Goal: Task Accomplishment & Management: Manage account settings

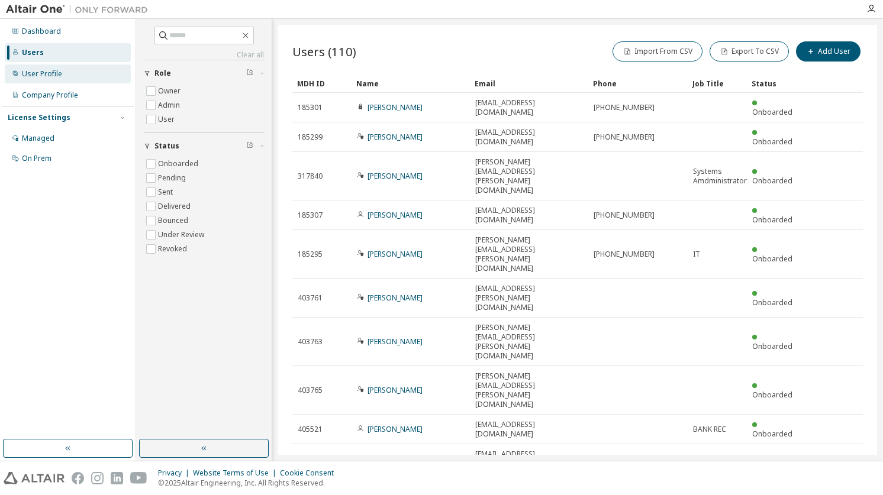
click at [60, 70] on div "User Profile" at bounding box center [42, 73] width 40 height 9
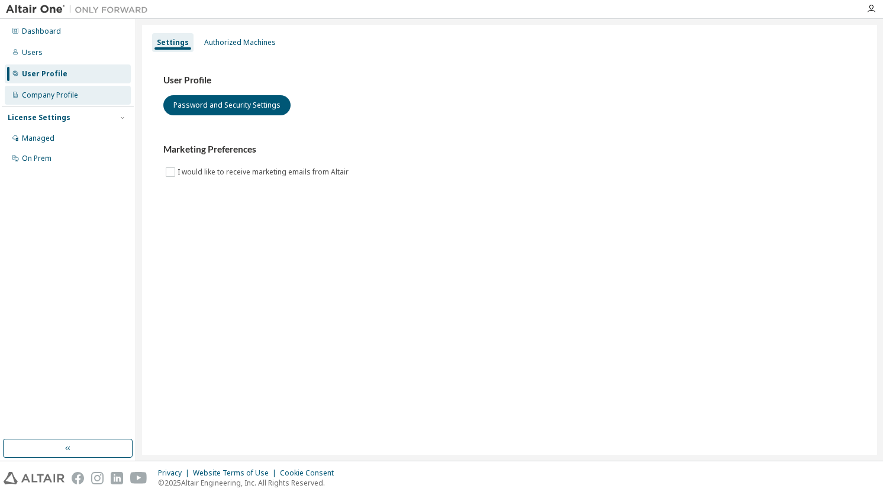
click at [57, 95] on div "Company Profile" at bounding box center [50, 95] width 56 height 9
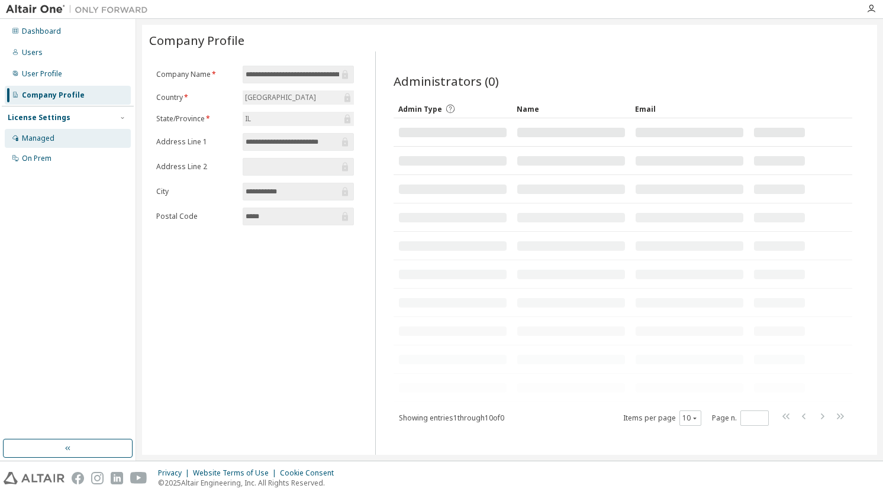
click at [45, 142] on div "Managed" at bounding box center [38, 138] width 33 height 9
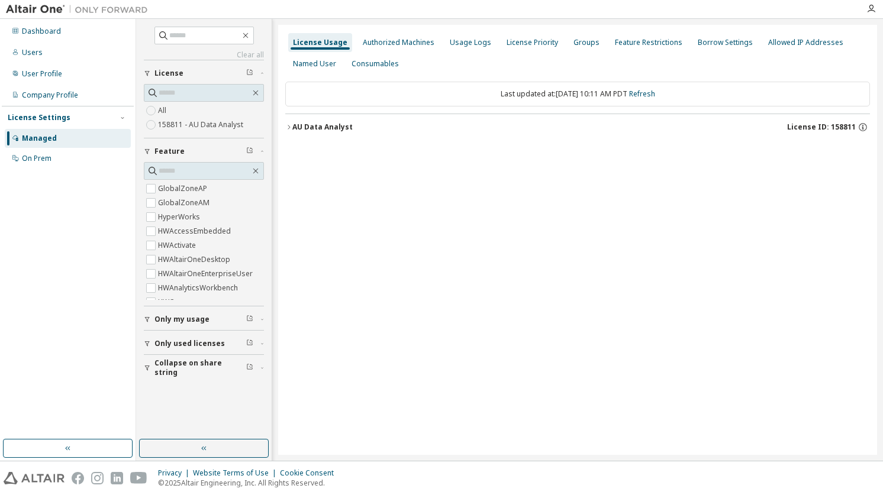
click at [292, 125] on div "AU Data Analyst" at bounding box center [322, 126] width 60 height 9
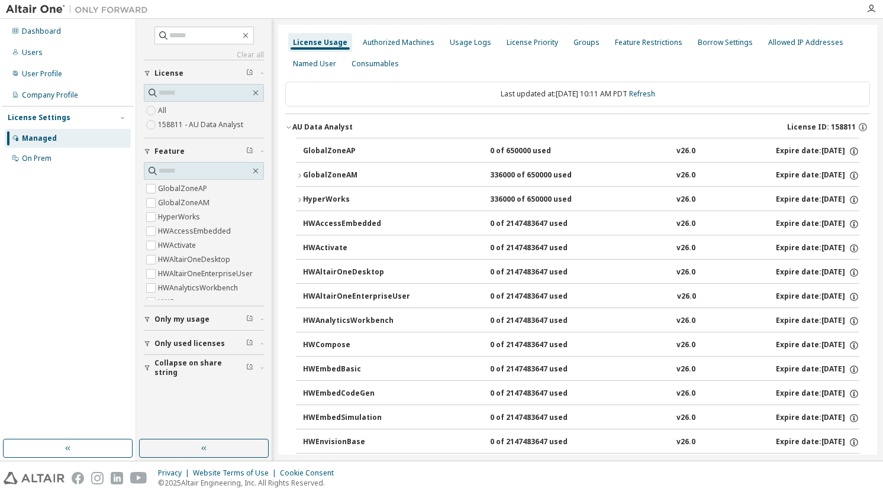
click at [306, 173] on div "GlobalZoneAM" at bounding box center [356, 175] width 107 height 11
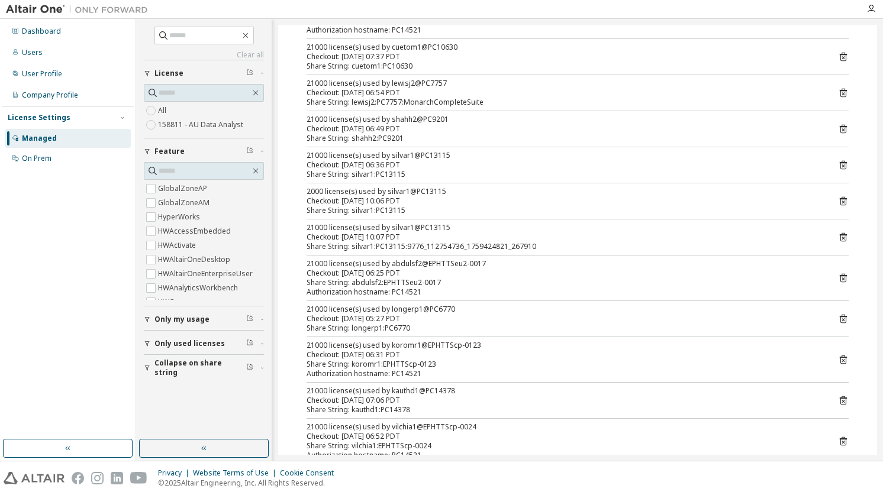
scroll to position [272, 0]
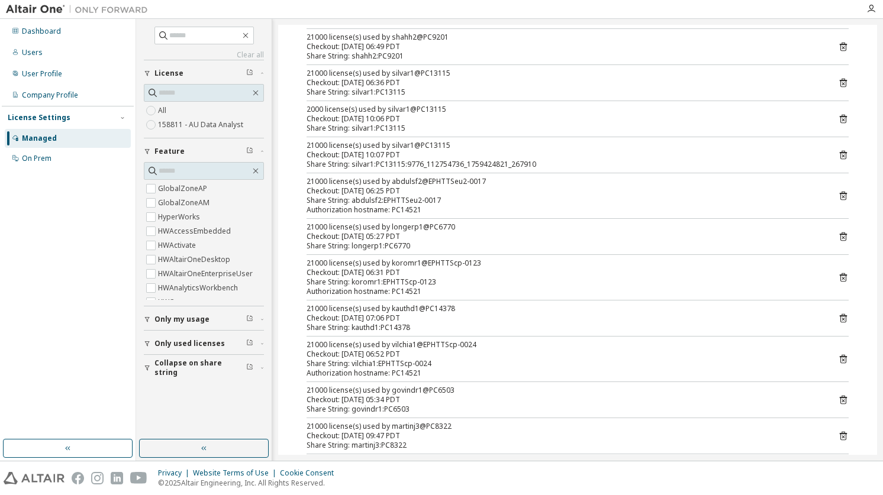
click at [838, 153] on icon at bounding box center [843, 155] width 11 height 11
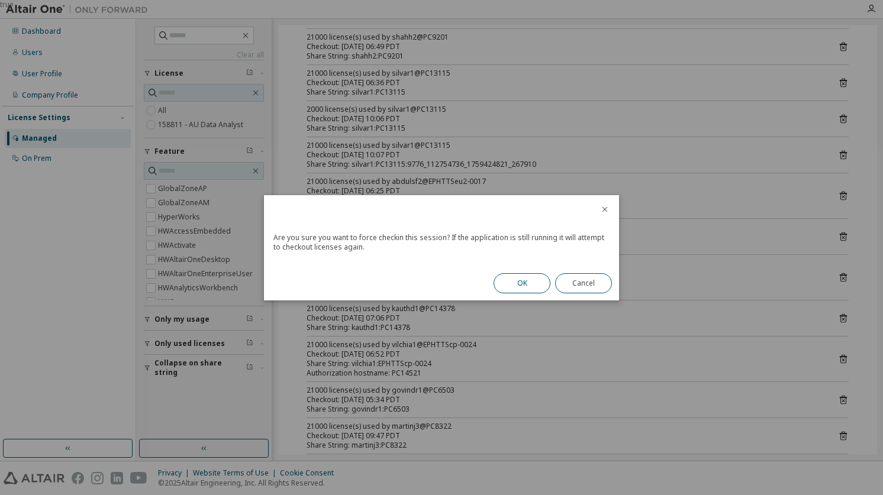
click at [515, 279] on button "OK" at bounding box center [521, 283] width 57 height 20
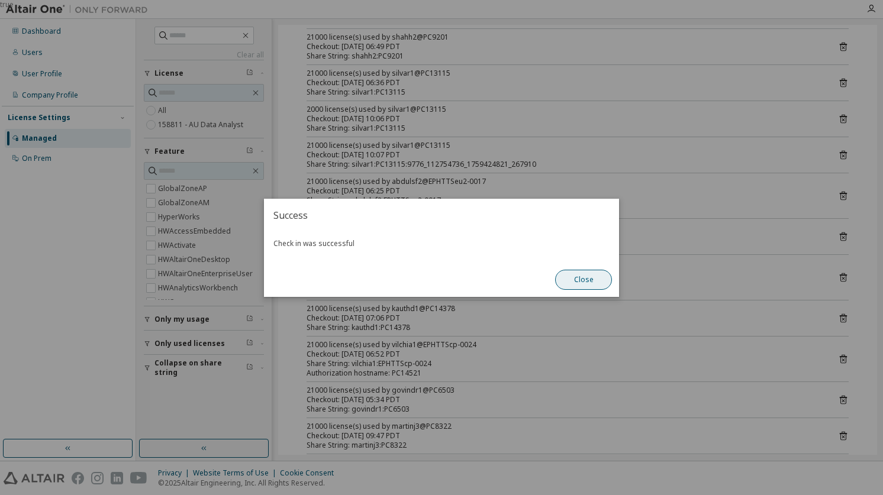
click at [583, 270] on button "Close" at bounding box center [583, 280] width 57 height 20
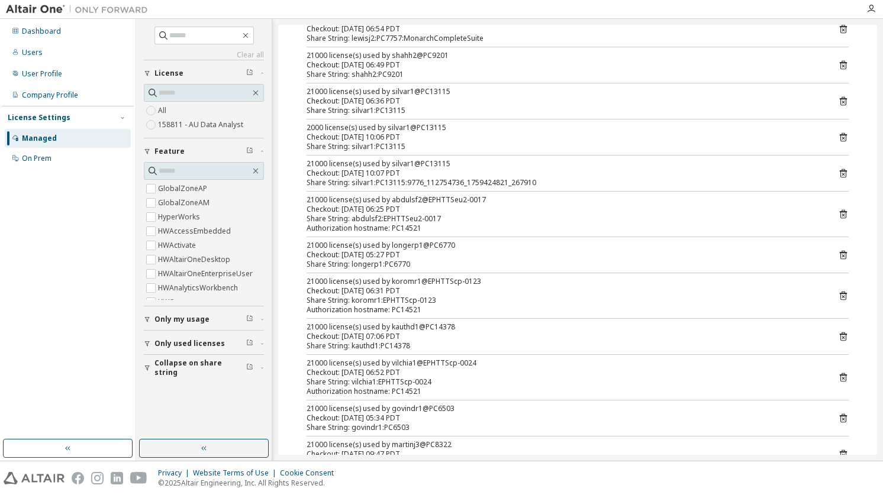
scroll to position [249, 0]
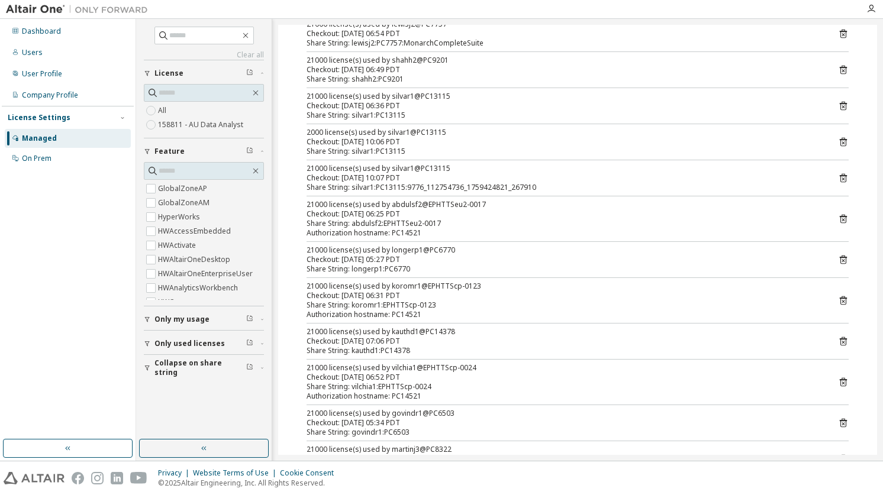
click at [840, 140] on icon at bounding box center [843, 142] width 11 height 11
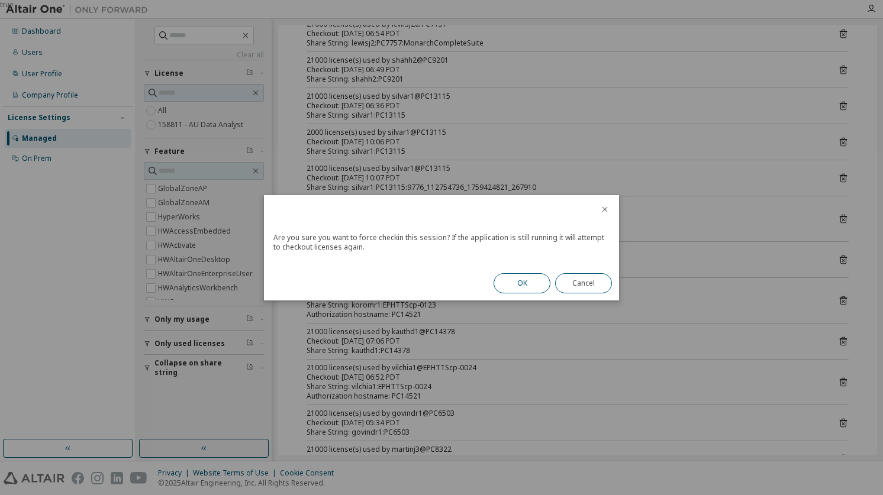
click at [509, 275] on button "OK" at bounding box center [521, 283] width 57 height 20
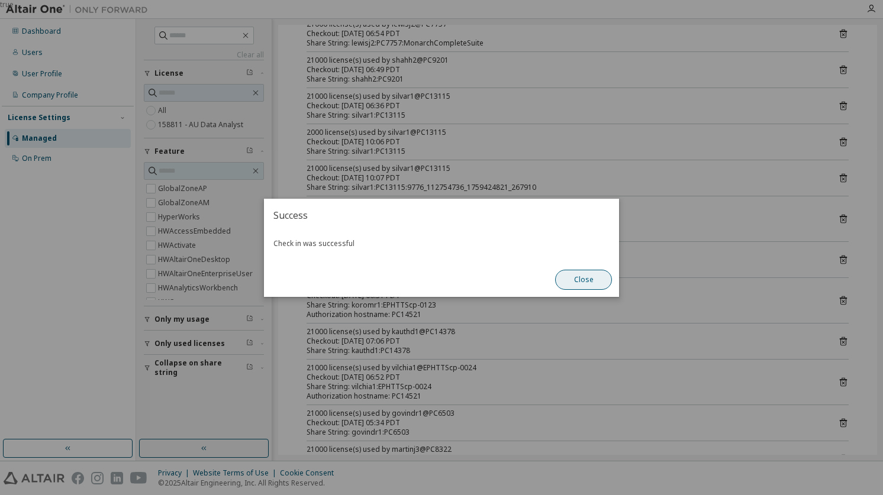
click at [586, 273] on button "Close" at bounding box center [583, 280] width 57 height 20
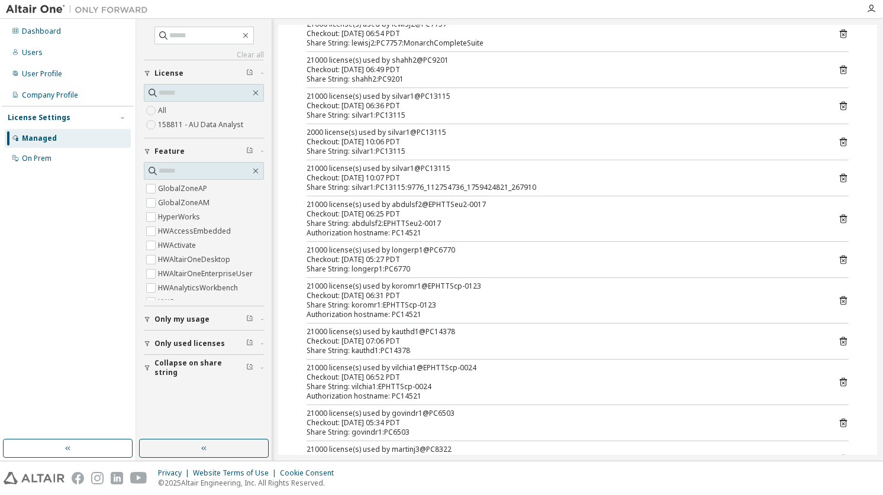
click at [838, 146] on icon at bounding box center [843, 142] width 11 height 11
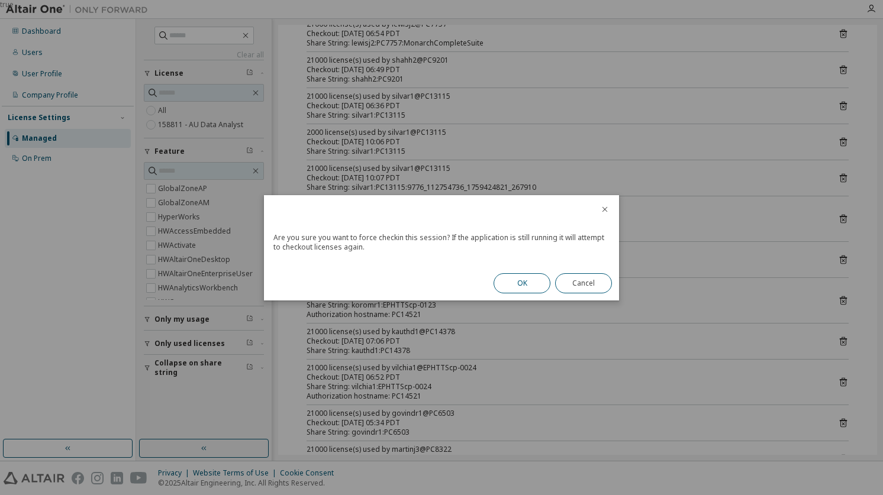
click at [525, 275] on button "OK" at bounding box center [521, 283] width 57 height 20
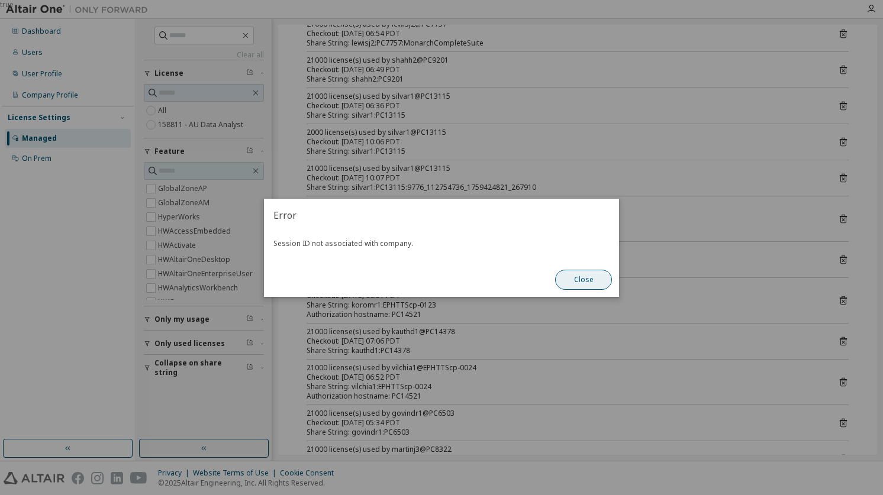
click at [589, 282] on button "Close" at bounding box center [583, 280] width 57 height 20
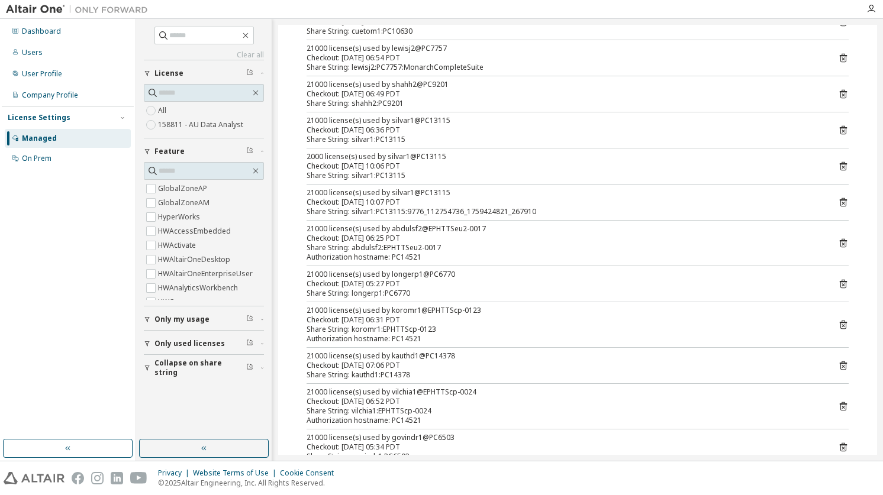
scroll to position [213, 0]
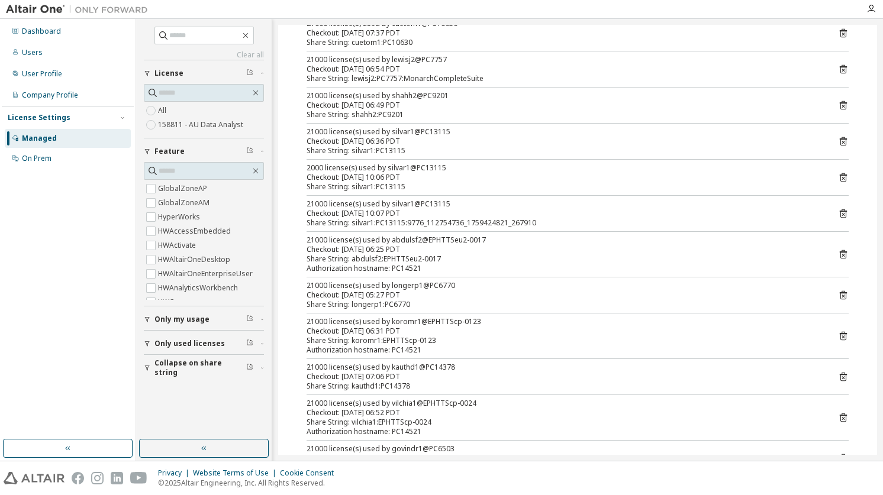
click at [474, 125] on div "21000 license(s) used by velazqb3@EPHTTSeu2-7031 Checkout: [DATE] 06:59 PDT Sha…" at bounding box center [577, 297] width 563 height 649
click at [458, 146] on div "Share String: silvar1:PC13115" at bounding box center [564, 150] width 514 height 9
click at [513, 218] on div "Share String: silvar1:PC13115:9776_112754736_1759424821_267910" at bounding box center [564, 222] width 514 height 9
click at [505, 189] on div "Share String: silvar1:PC13115" at bounding box center [564, 186] width 514 height 9
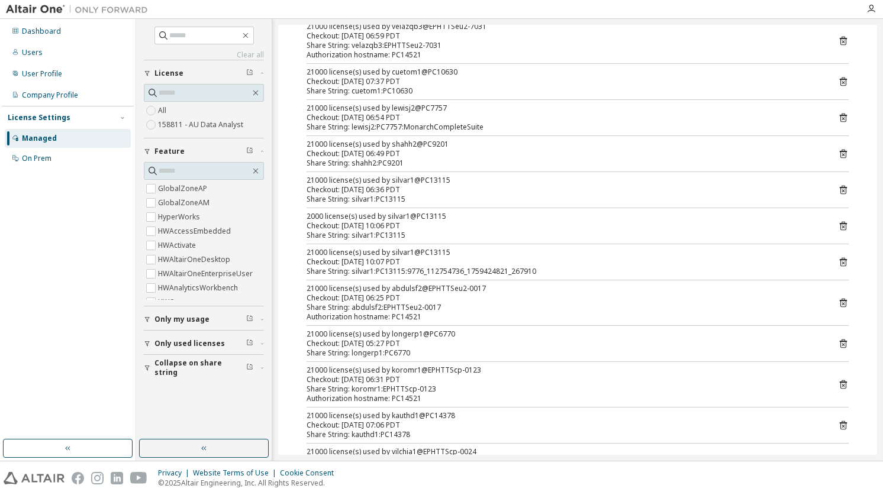
scroll to position [166, 0]
click at [838, 186] on icon at bounding box center [843, 188] width 11 height 11
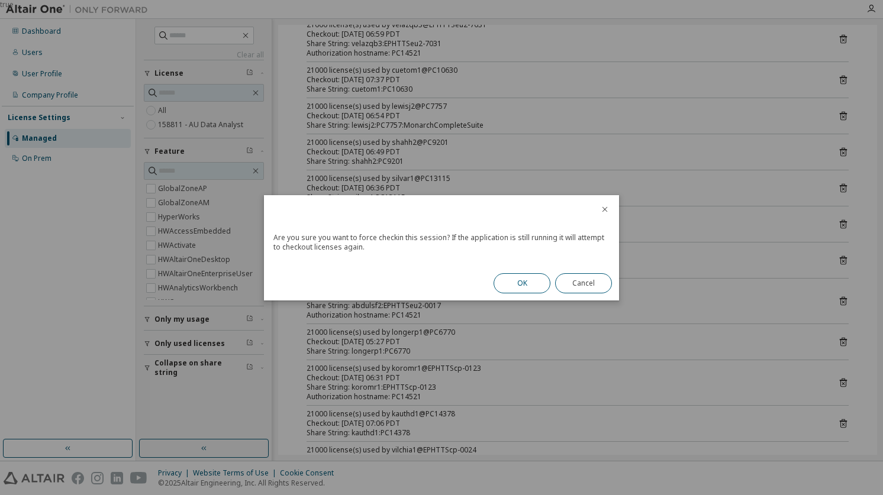
click at [518, 278] on button "OK" at bounding box center [521, 283] width 57 height 20
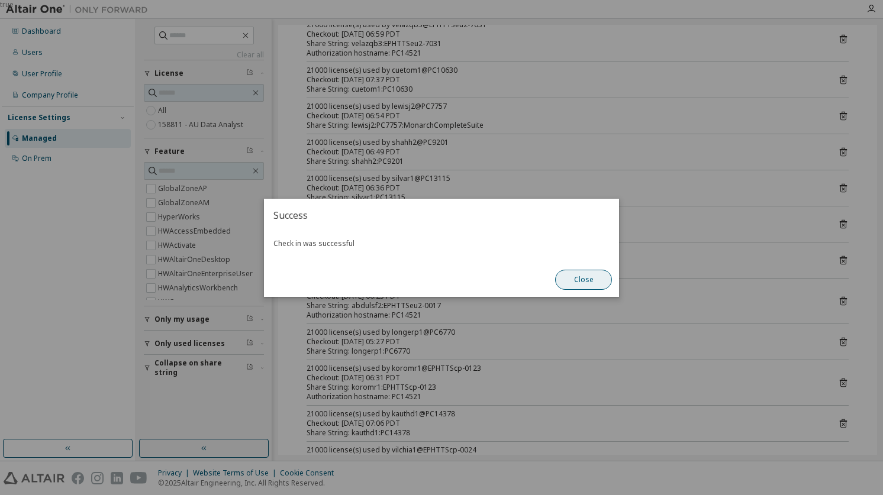
click at [575, 278] on button "Close" at bounding box center [583, 280] width 57 height 20
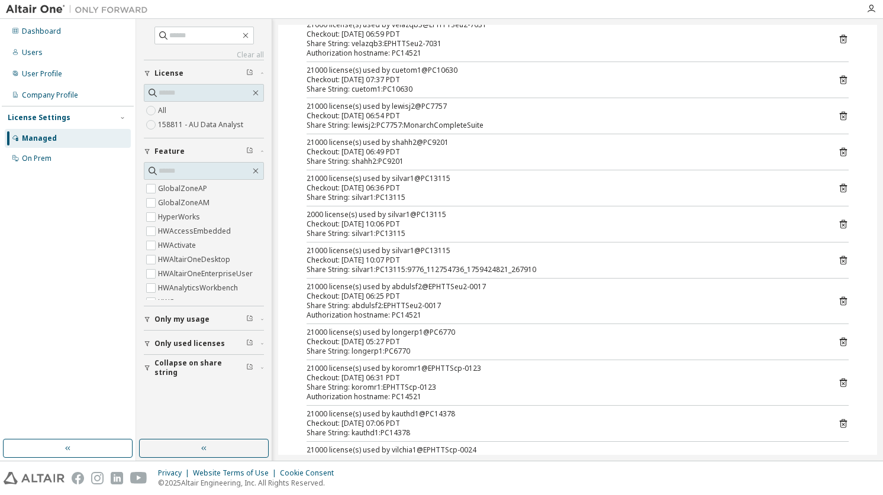
click at [838, 261] on icon at bounding box center [843, 260] width 11 height 11
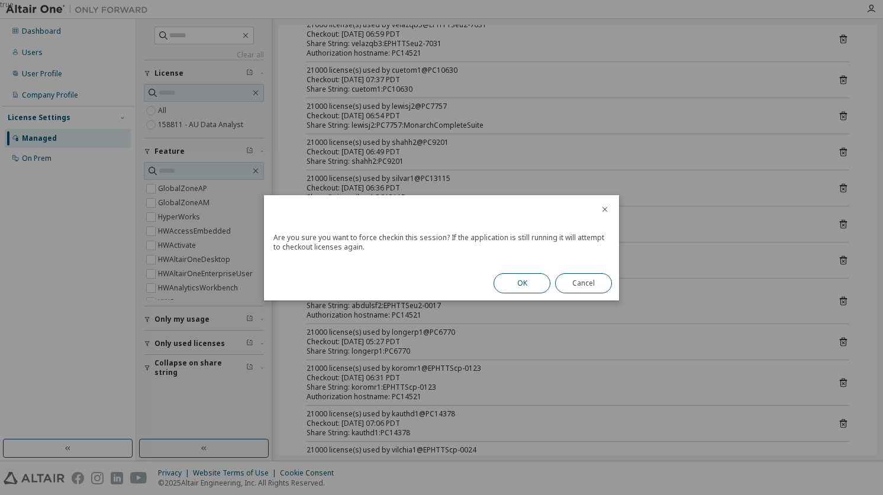
click at [505, 276] on button "OK" at bounding box center [521, 283] width 57 height 20
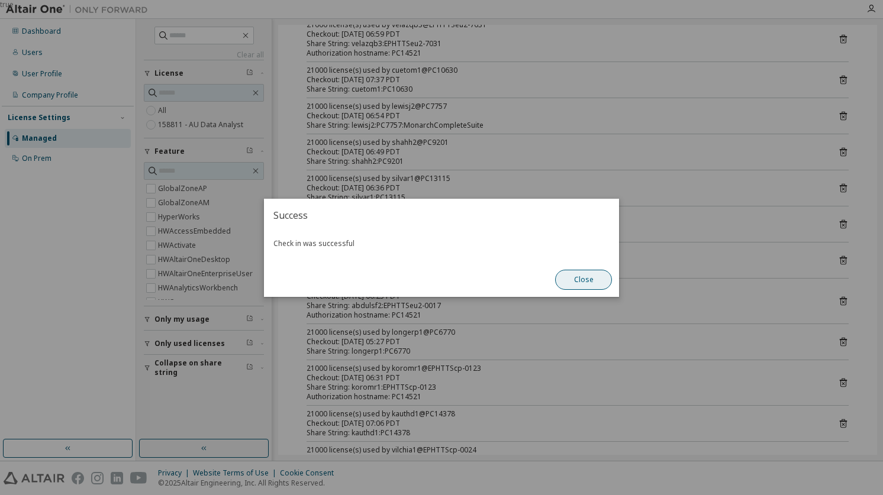
click at [595, 277] on button "Close" at bounding box center [583, 280] width 57 height 20
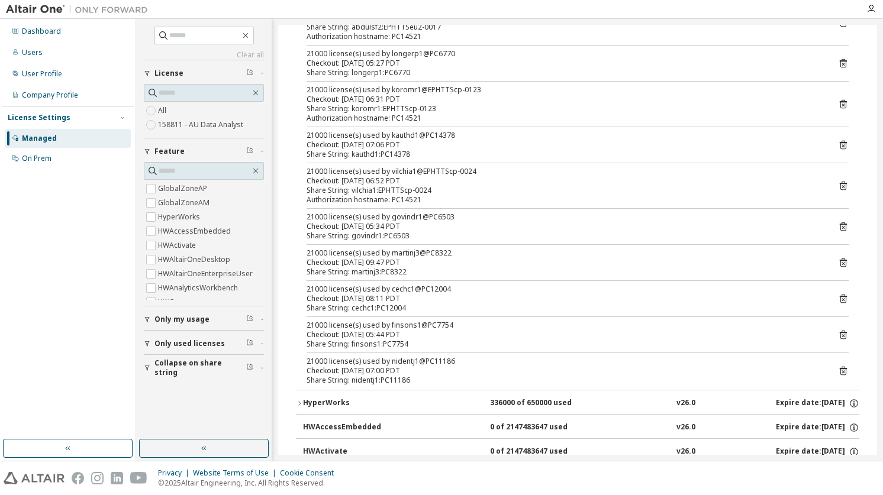
scroll to position [444, 0]
drag, startPoint x: 424, startPoint y: 259, endPoint x: 406, endPoint y: 256, distance: 18.0
click at [406, 256] on div "21000 license(s) used by martinj3@PC8322 Checkout: [DATE] 09:47 PDT" at bounding box center [564, 258] width 514 height 19
click at [406, 256] on div "21000 license(s) used by martinj3@PC8322" at bounding box center [564, 253] width 514 height 9
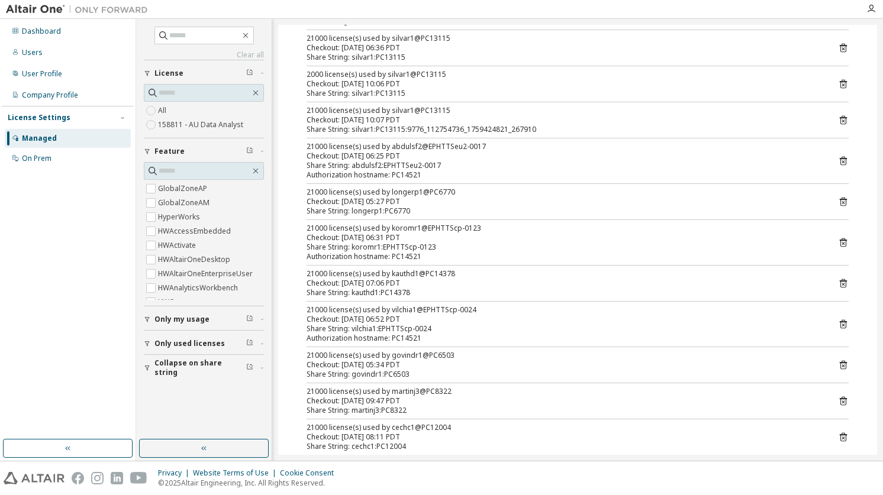
scroll to position [0, 0]
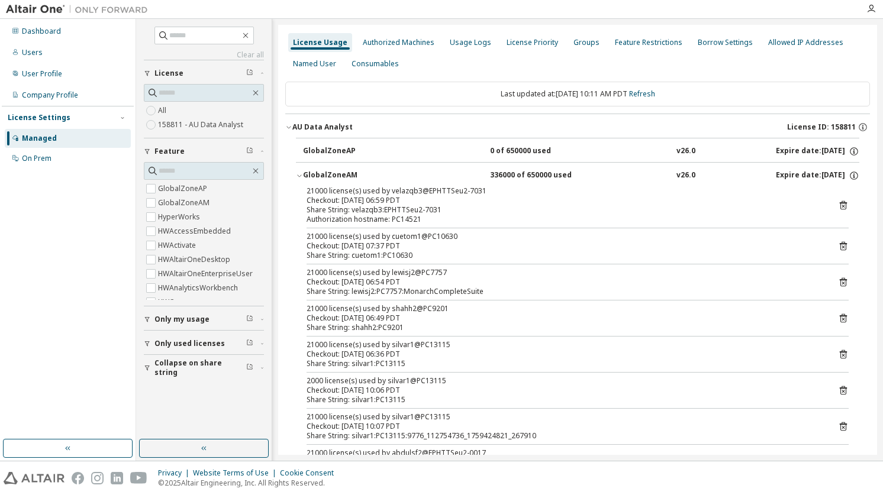
click at [300, 176] on icon "button" at bounding box center [299, 176] width 4 height 2
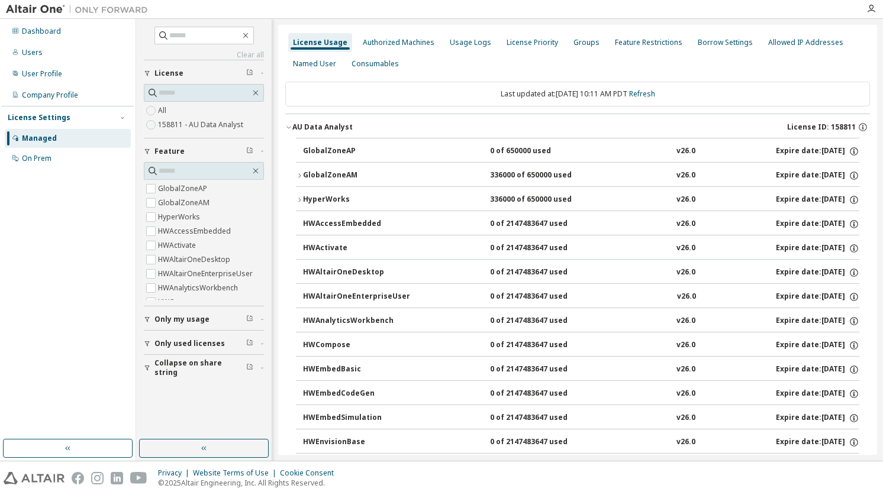
click at [301, 195] on button "HyperWorks 336000 of 650000 used v26.0 Expire date: [DATE]" at bounding box center [577, 200] width 563 height 26
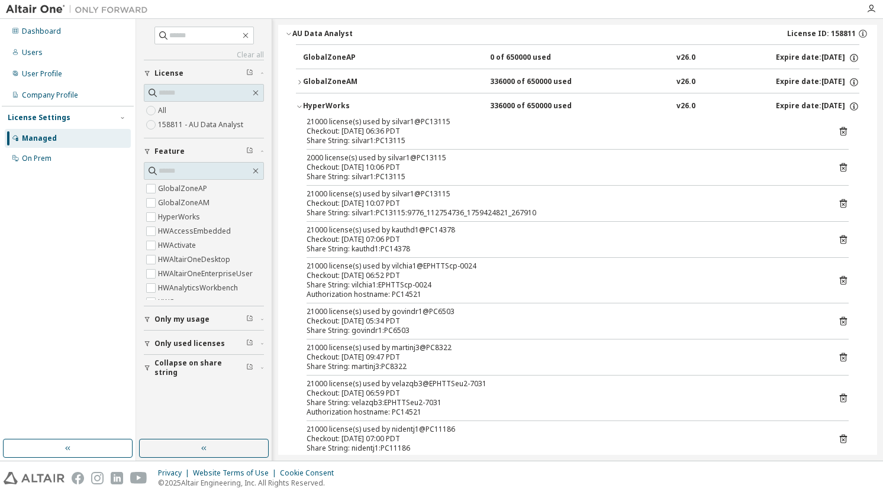
scroll to position [51, 0]
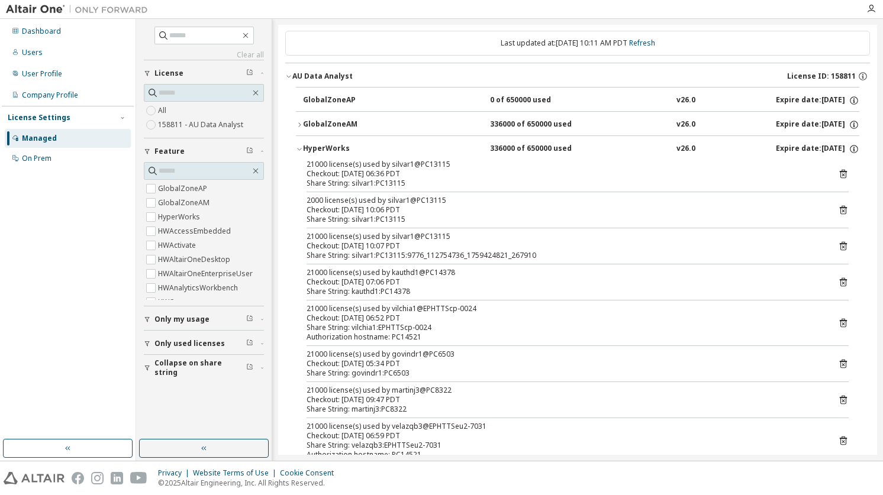
click at [299, 146] on icon "button" at bounding box center [299, 149] width 7 height 7
